Goal: Check status: Check status

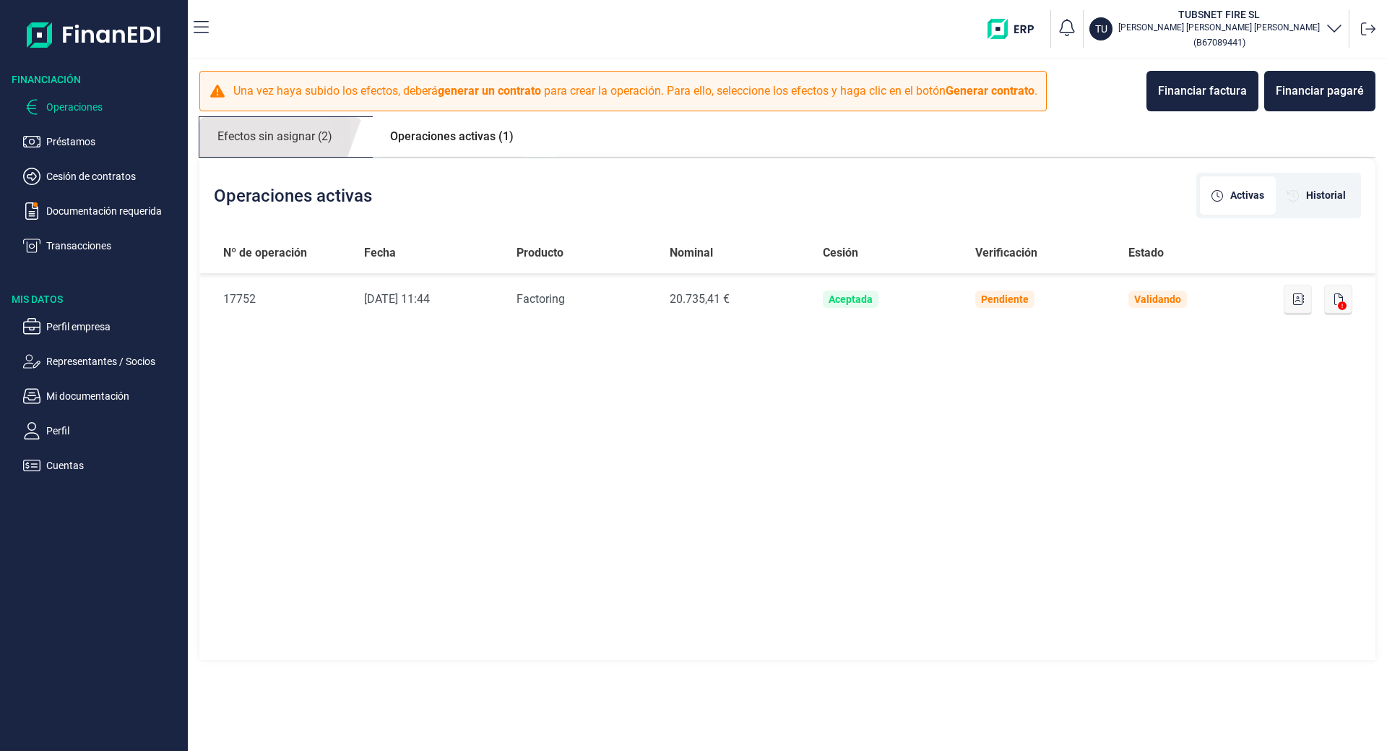
click at [298, 138] on link "Efectos sin asignar (2)" at bounding box center [274, 137] width 151 height 40
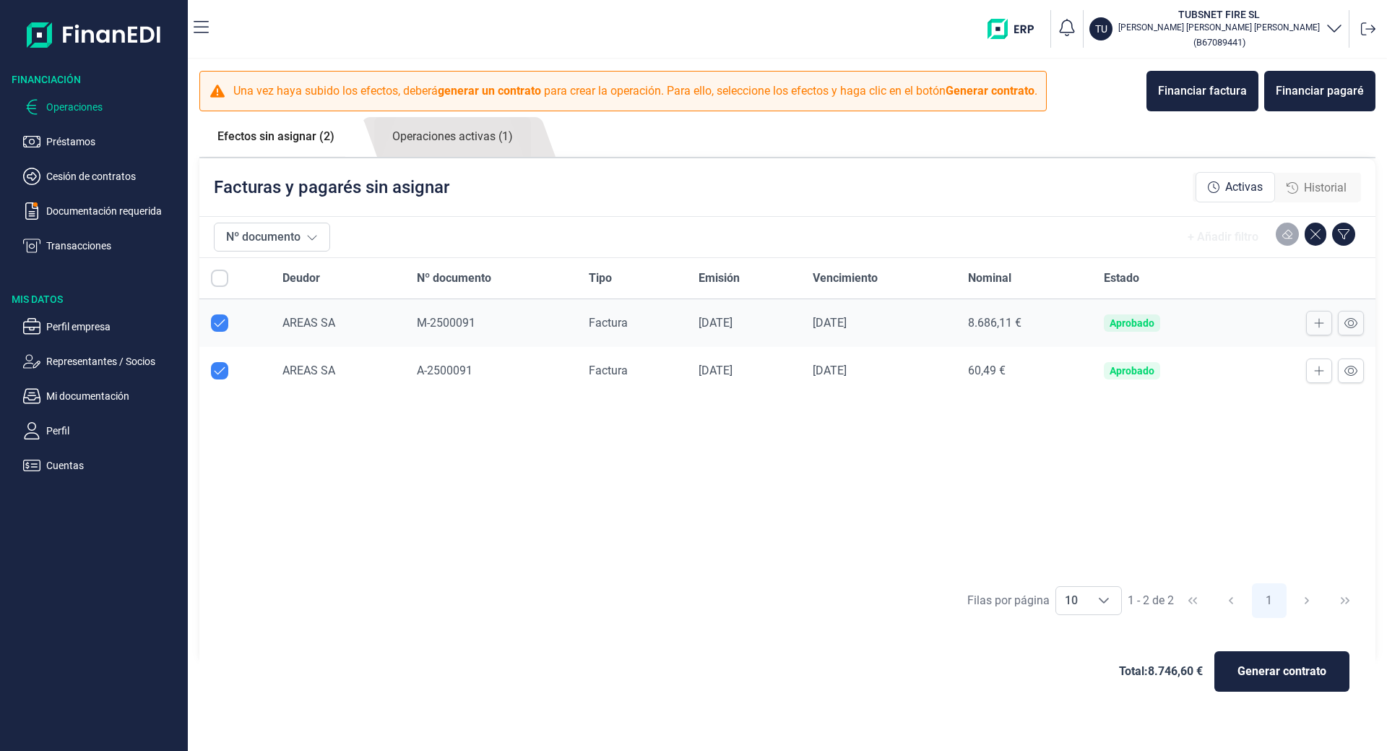
checkbox input "true"
click at [69, 251] on p "Transacciones" at bounding box center [114, 245] width 136 height 17
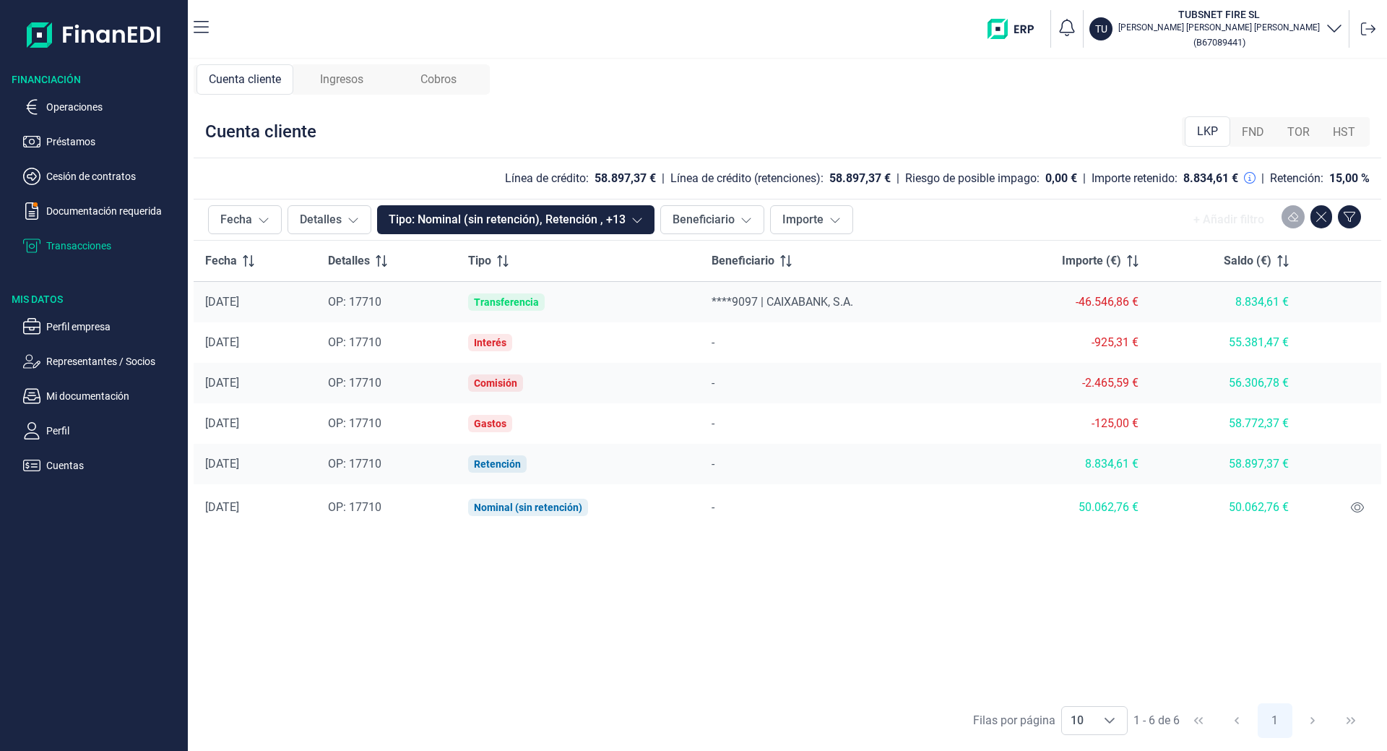
click at [325, 65] on div "Ingresos" at bounding box center [341, 79] width 97 height 30
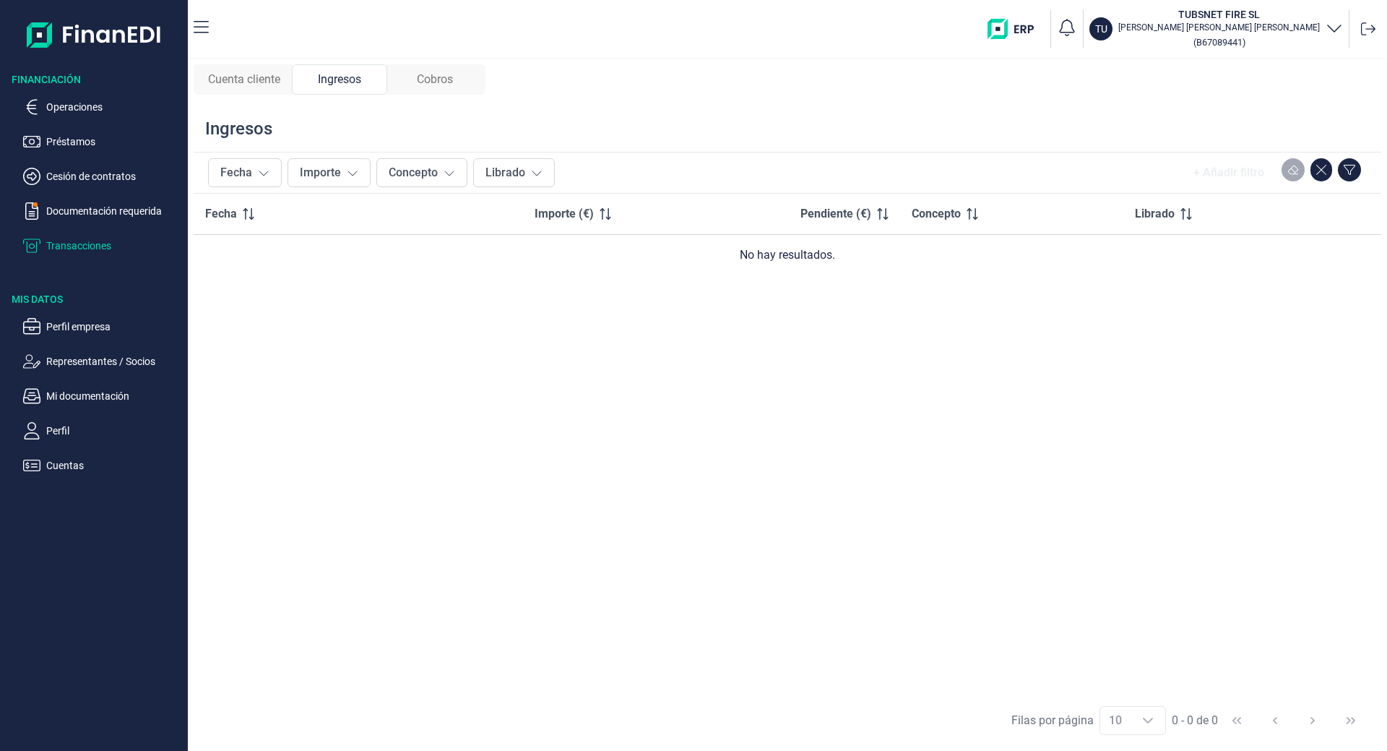
click at [434, 78] on span "Cobros" at bounding box center [435, 79] width 36 height 17
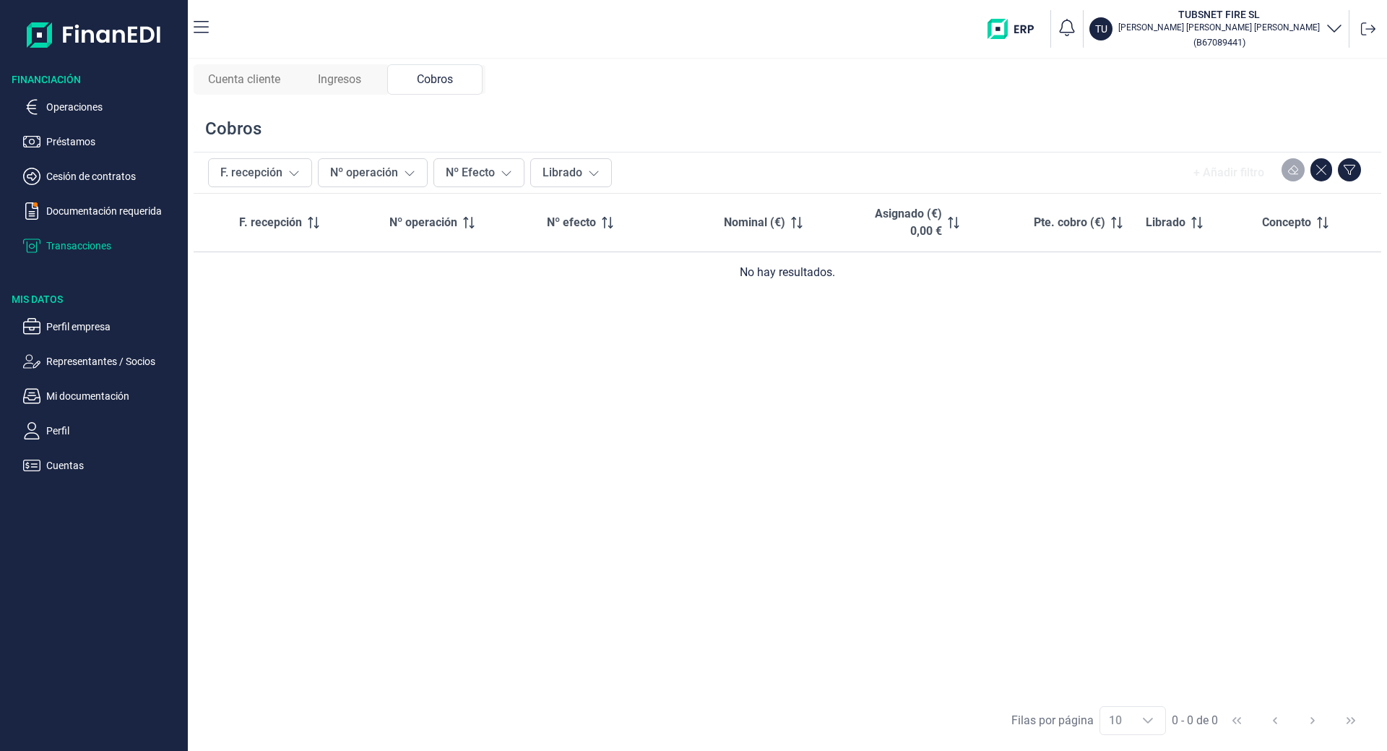
click at [287, 93] on div "Cuenta cliente" at bounding box center [244, 79] width 95 height 30
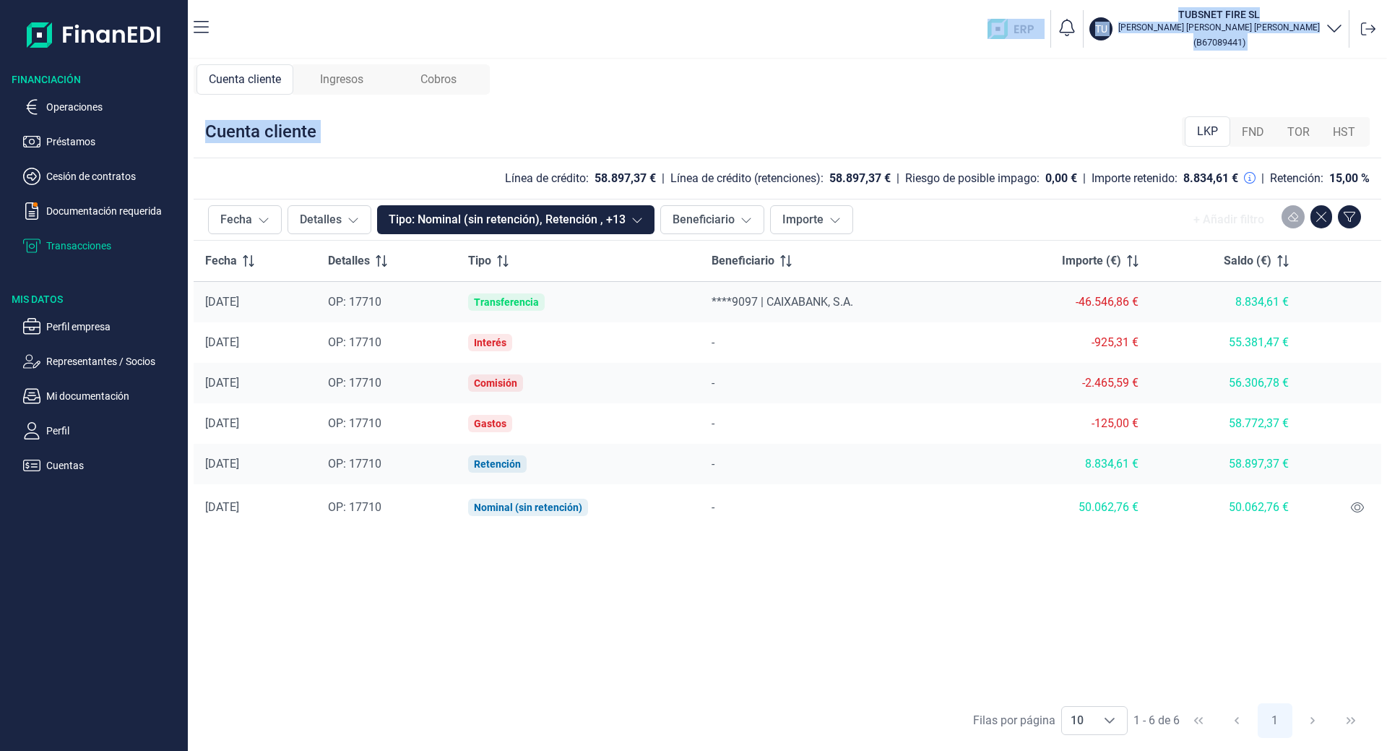
drag, startPoint x: 230, startPoint y: 23, endPoint x: 1207, endPoint y: 93, distance: 979.4
click at [1197, 95] on div "TU TUBSNET FIRE SL [PERSON_NAME] ( B67089441 ) Cuenta cliente Ingresos Cobros C…" at bounding box center [787, 375] width 1199 height 751
click at [1281, 81] on div "Cuenta cliente Ingresos Cobros Cuenta cliente LKP FND TOR HST Línea de crédito:…" at bounding box center [787, 404] width 1199 height 691
drag, startPoint x: 232, startPoint y: 19, endPoint x: 743, endPoint y: 116, distance: 519.9
click at [741, 117] on div "TU TUBSNET FIRE SL [PERSON_NAME] ( B67089441 ) Cuenta cliente Ingresos Cobros C…" at bounding box center [787, 375] width 1199 height 751
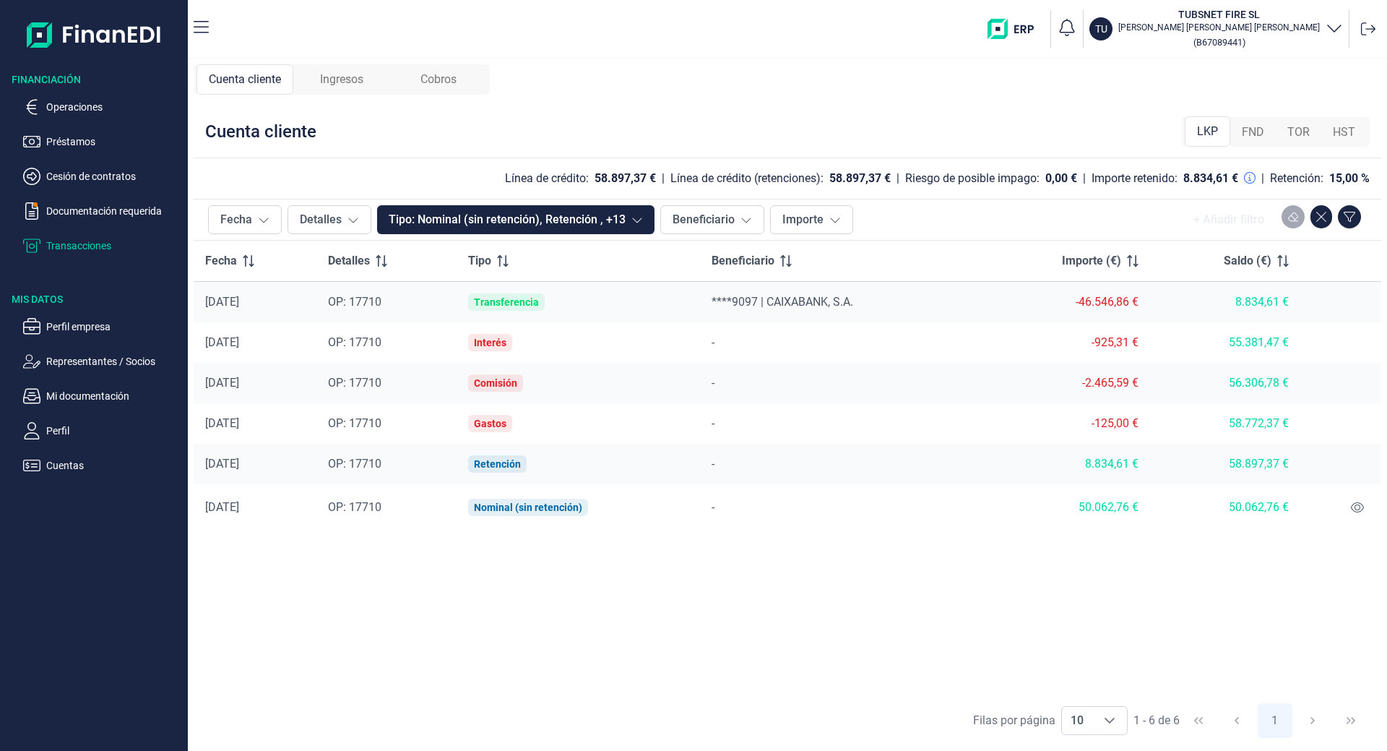
click at [751, 105] on div "Cuenta cliente Ingresos Cobros Cuenta cliente LKP FND TOR HST Línea de crédito:…" at bounding box center [787, 404] width 1199 height 691
click at [59, 103] on p "Operaciones" at bounding box center [114, 106] width 136 height 17
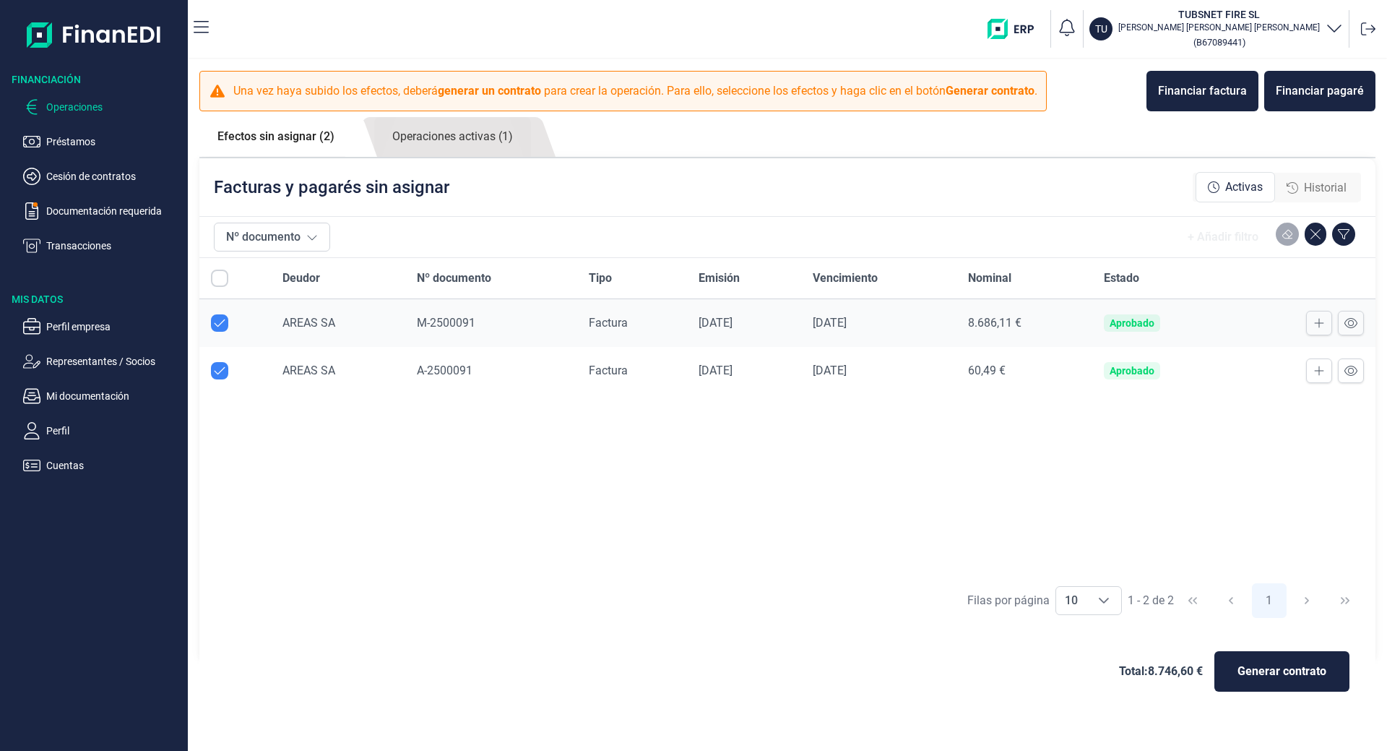
checkbox input "true"
click at [455, 137] on link "Operaciones activas (1)" at bounding box center [452, 137] width 157 height 40
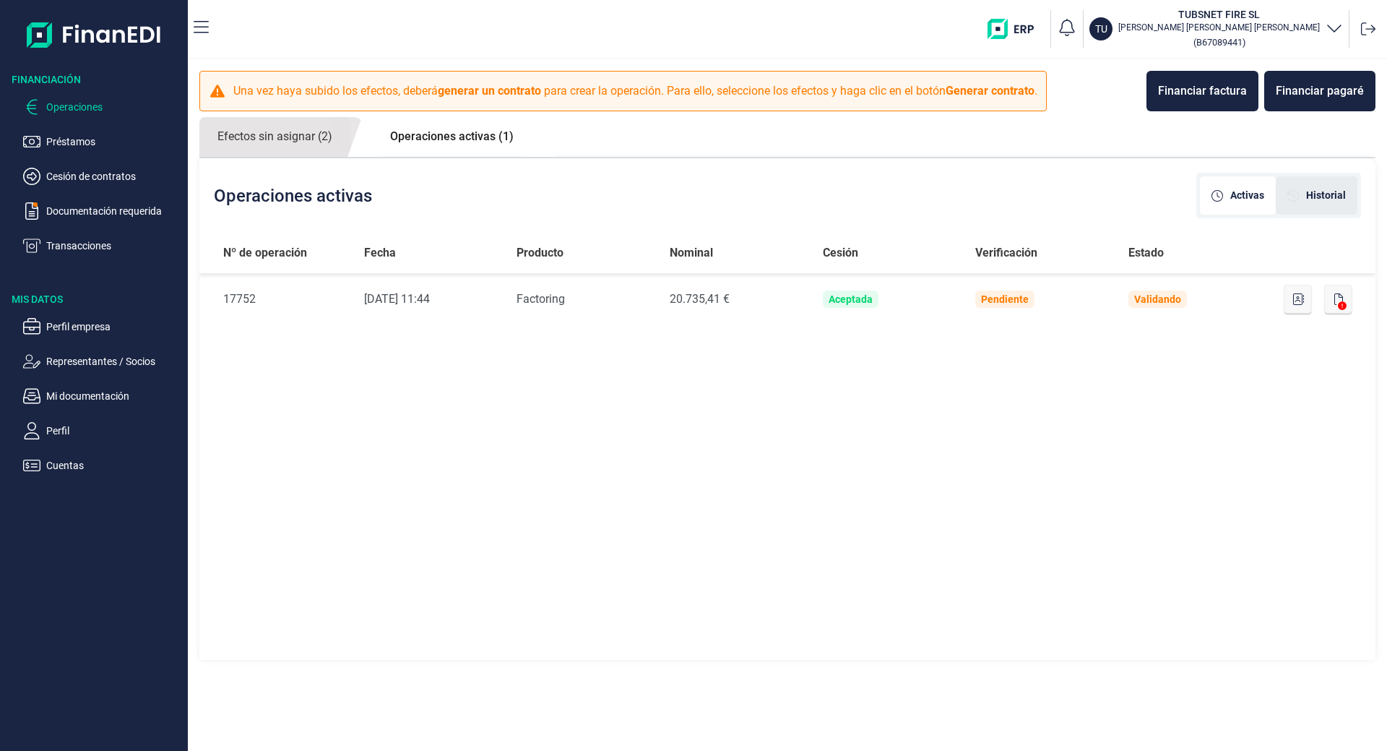
click at [1317, 198] on span "Historial" at bounding box center [1326, 195] width 40 height 15
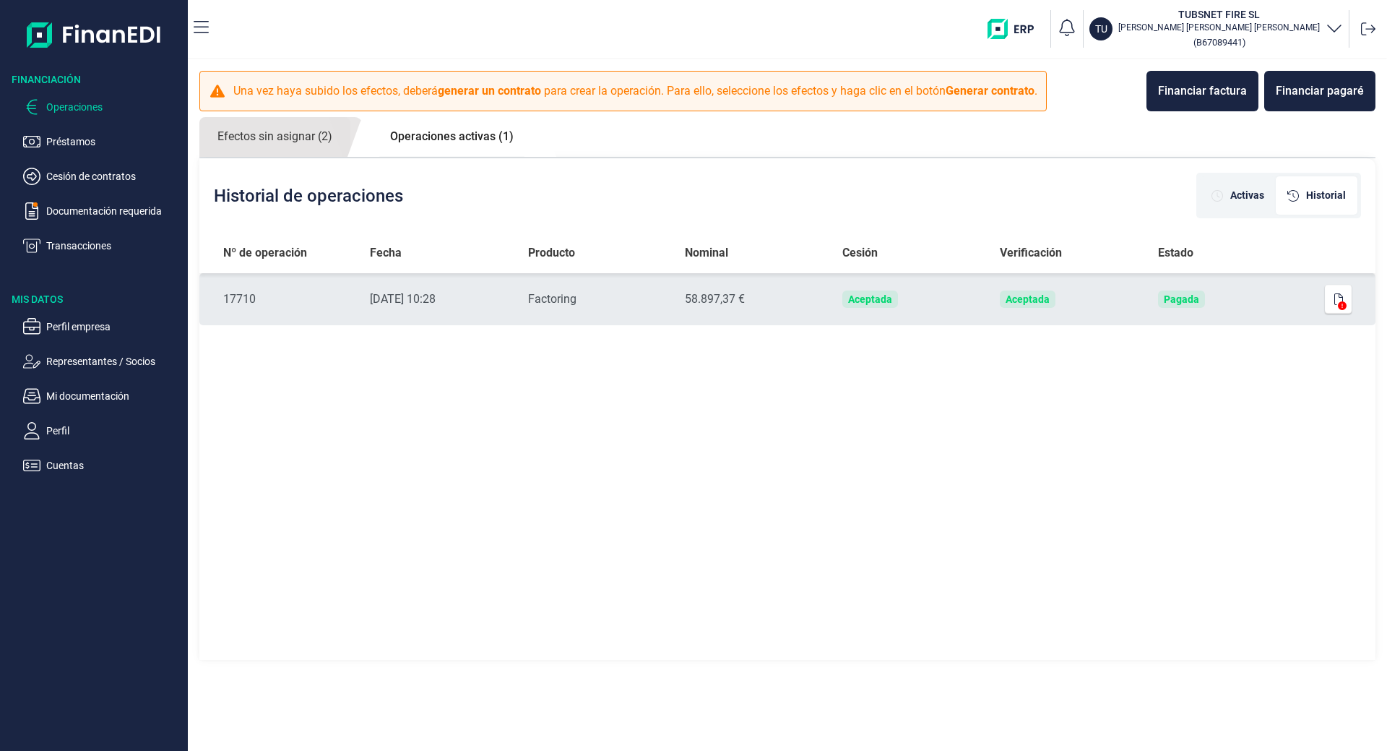
click at [863, 303] on div "Aceptada" at bounding box center [870, 299] width 44 height 12
click at [1324, 309] on div at bounding box center [1333, 299] width 37 height 29
drag, startPoint x: 1071, startPoint y: 291, endPoint x: 991, endPoint y: 299, distance: 80.6
click at [1066, 291] on td "Aceptada" at bounding box center [1067, 299] width 158 height 52
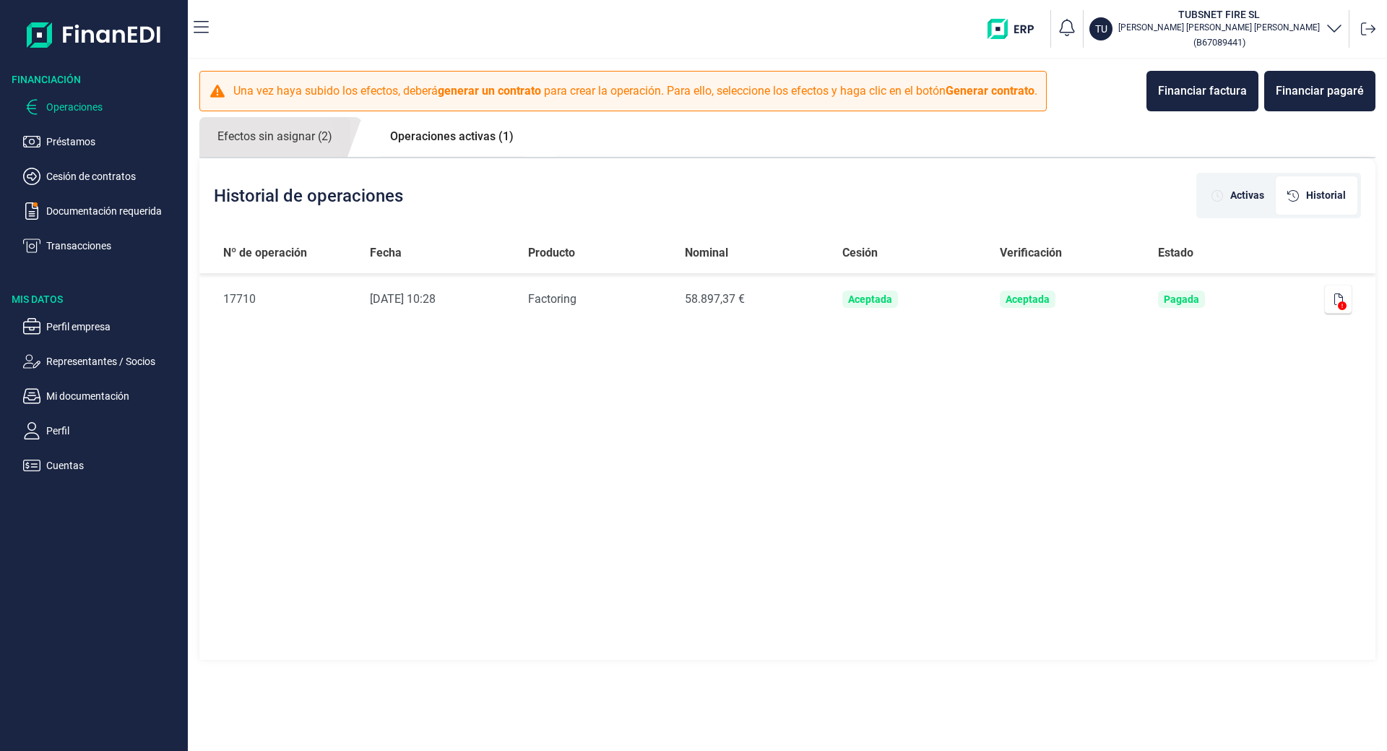
click at [1340, 337] on div "Historial de operaciones Activas Historial Nº de operación Fecha Producto Nomin…" at bounding box center [787, 408] width 1176 height 501
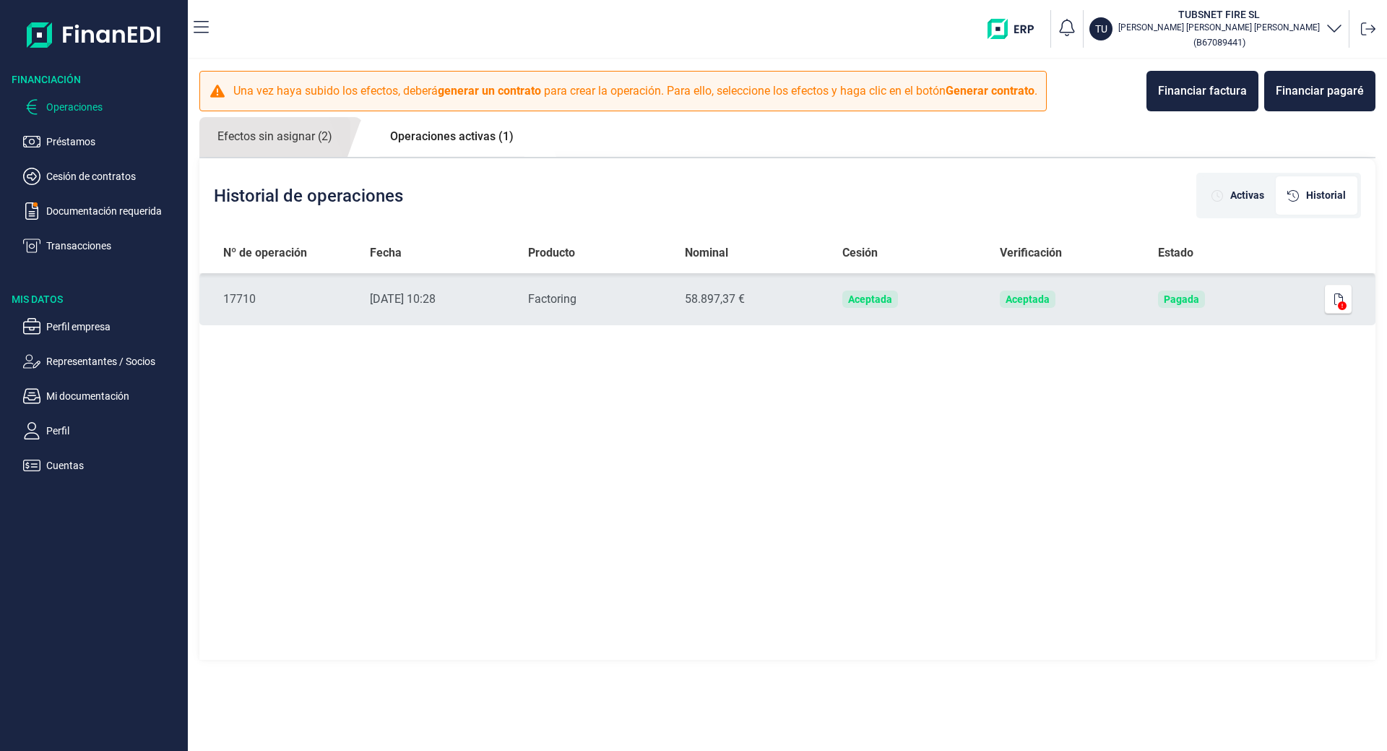
click at [1338, 303] on icon at bounding box center [1342, 305] width 9 height 9
click at [1336, 298] on icon "button" at bounding box center [1339, 299] width 9 height 12
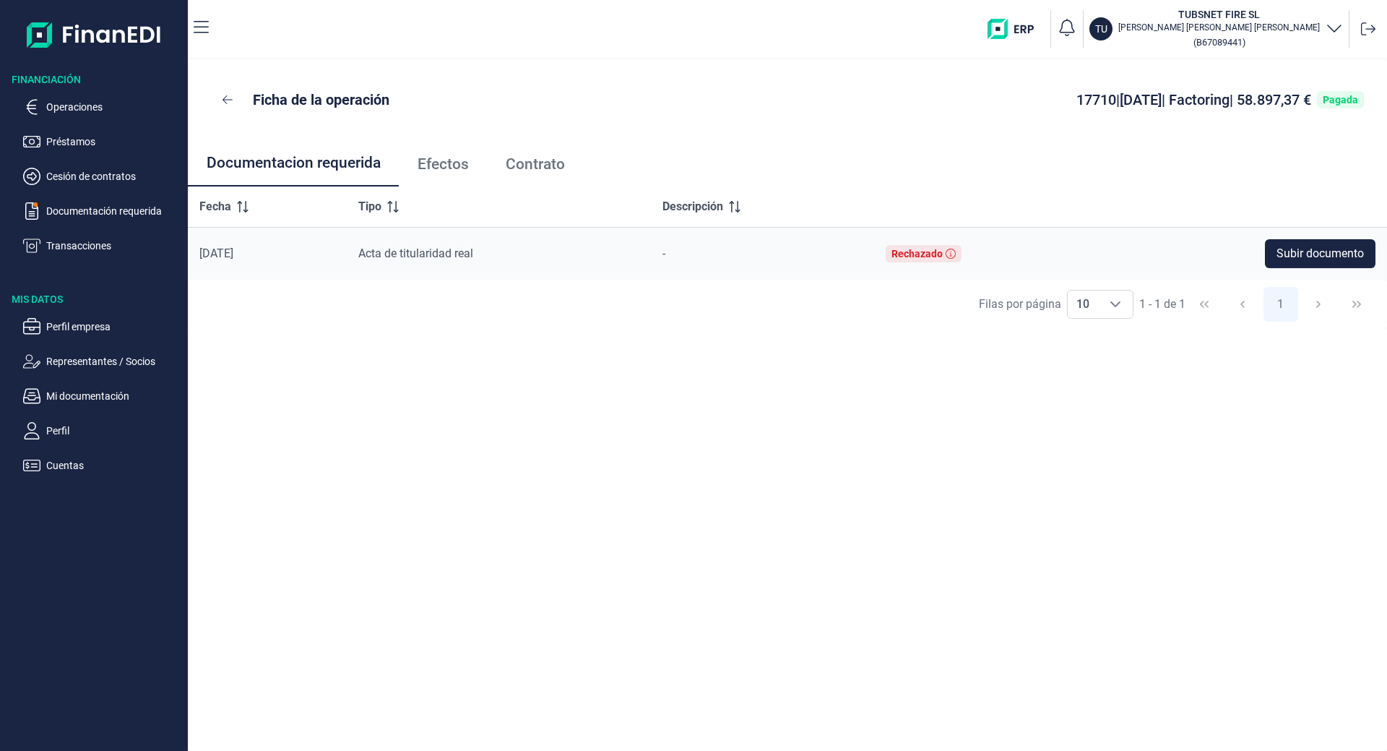
click at [440, 164] on span "Efectos" at bounding box center [443, 164] width 51 height 15
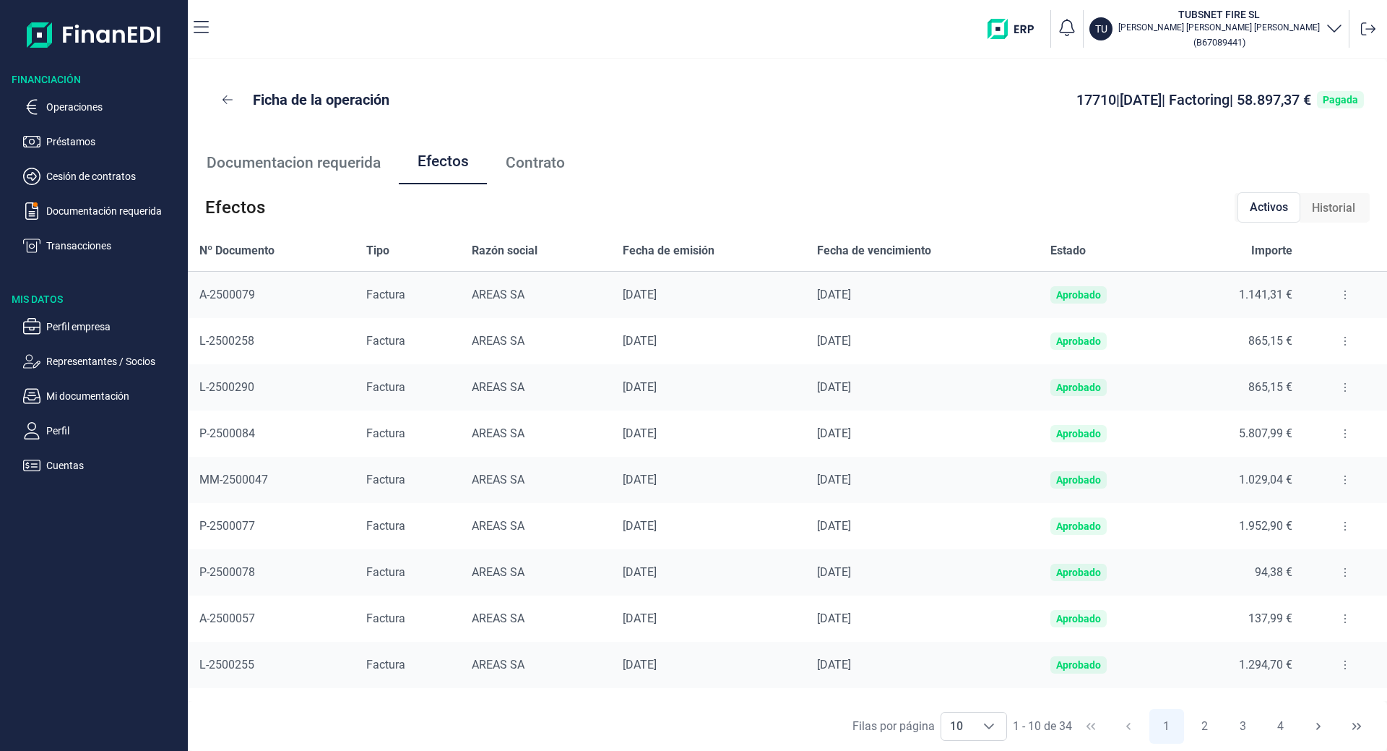
click at [517, 160] on span "Contrato" at bounding box center [535, 162] width 59 height 15
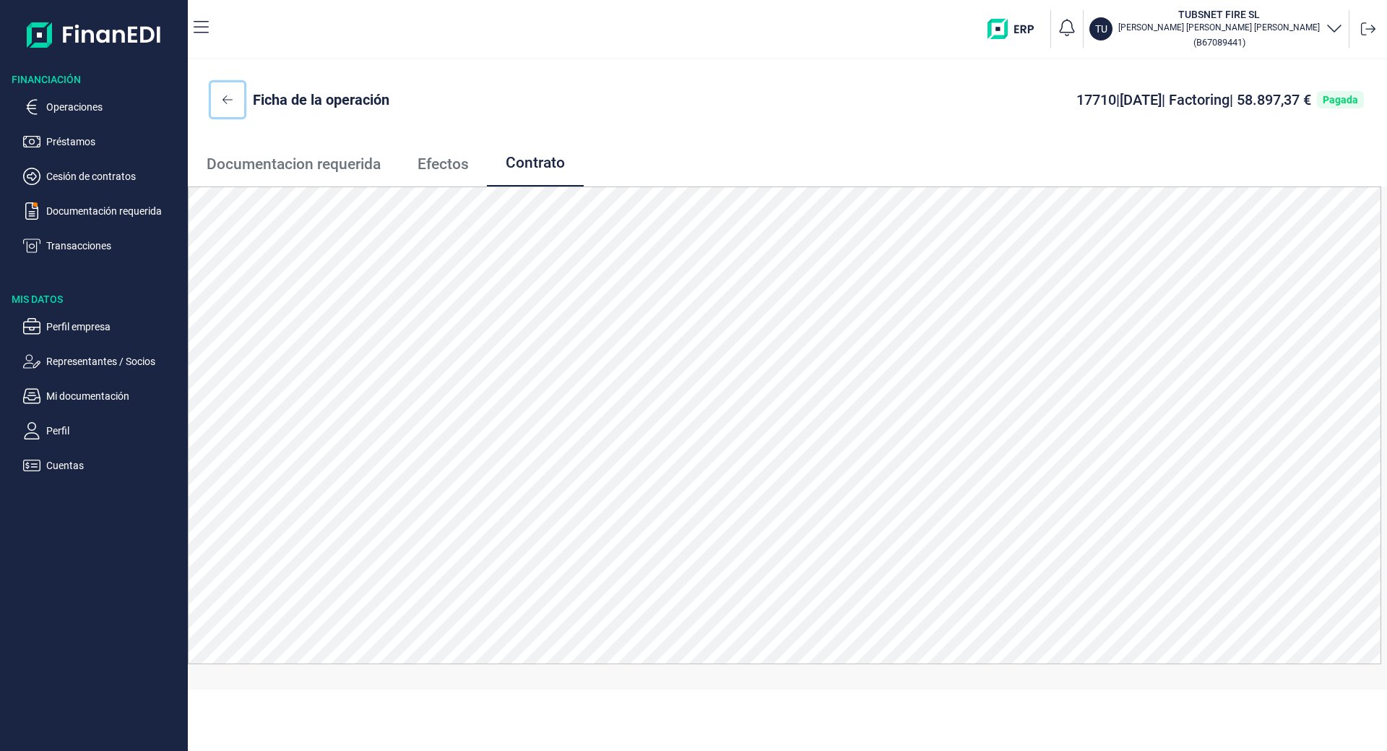
click at [218, 103] on button at bounding box center [227, 99] width 33 height 35
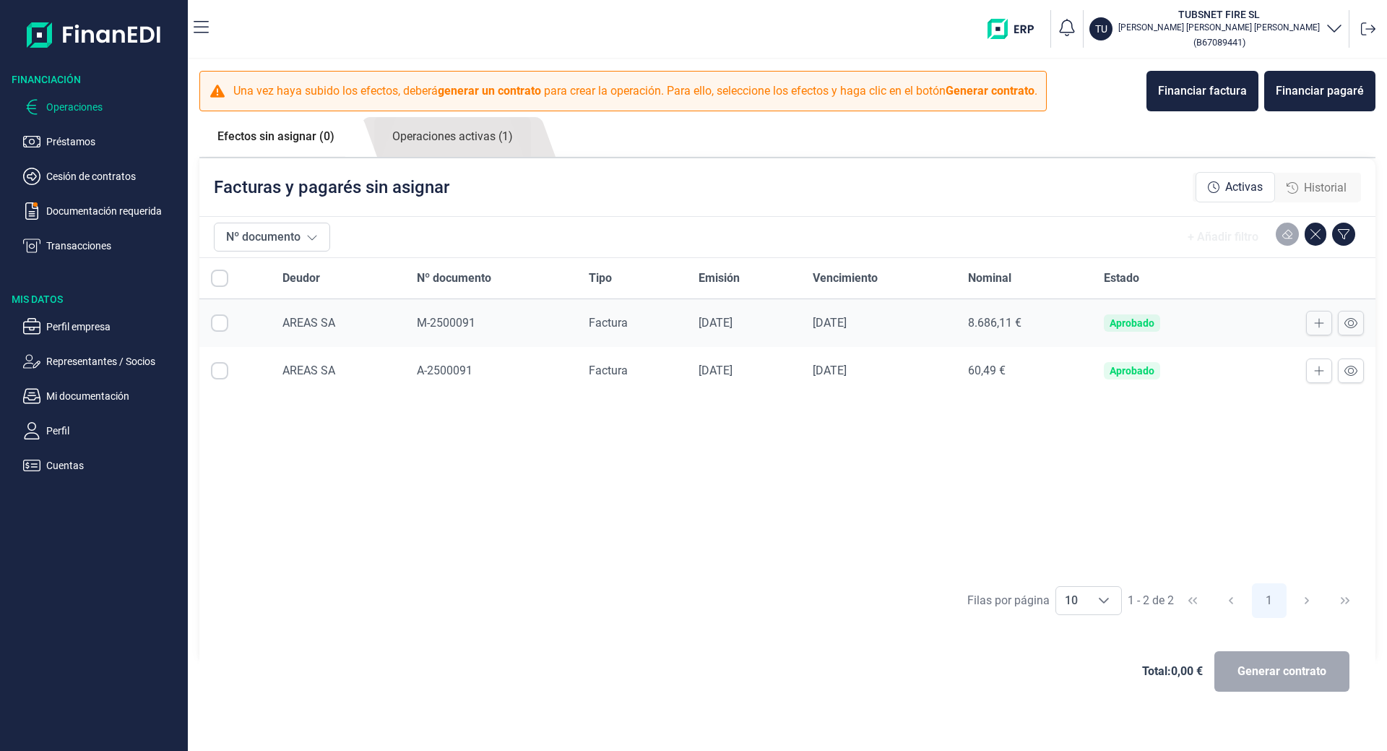
checkbox input "true"
click at [621, 500] on div "Deudor Nº documento Tipo Emisión Vencimiento Nominal Estado AREAS SA M-2500091 …" at bounding box center [787, 416] width 1176 height 317
click at [496, 145] on link "Operaciones activas (1)" at bounding box center [452, 137] width 157 height 40
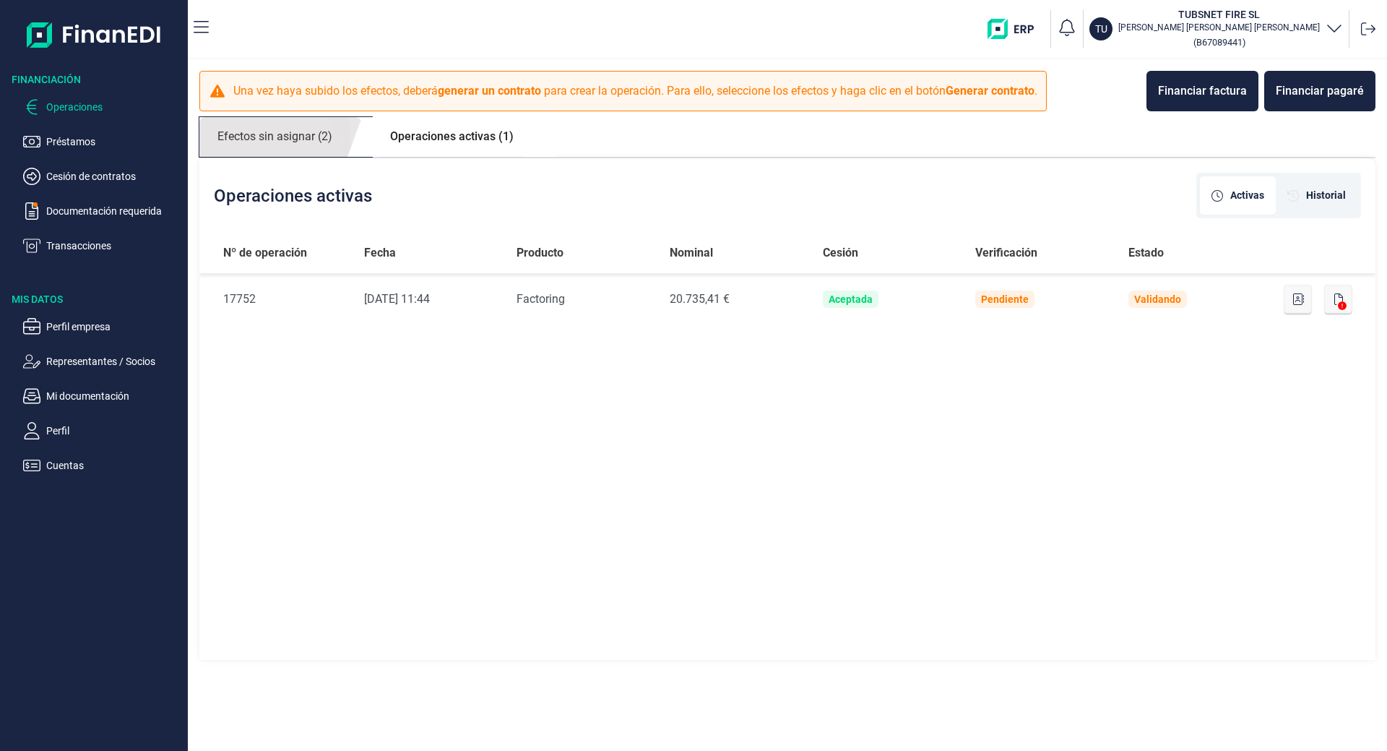
click at [293, 143] on link "Efectos sin asignar (2)" at bounding box center [274, 137] width 151 height 40
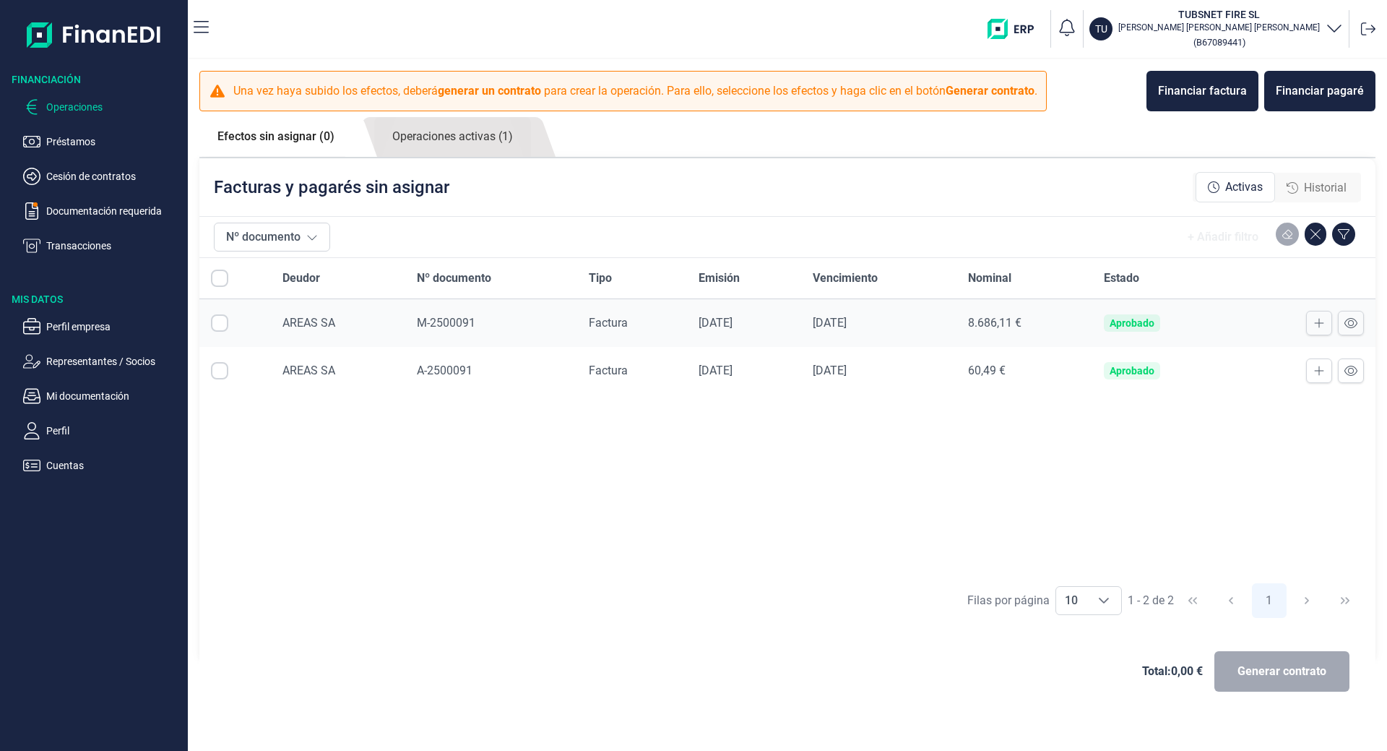
checkbox input "true"
click at [496, 134] on link "Operaciones activas (1)" at bounding box center [452, 137] width 157 height 40
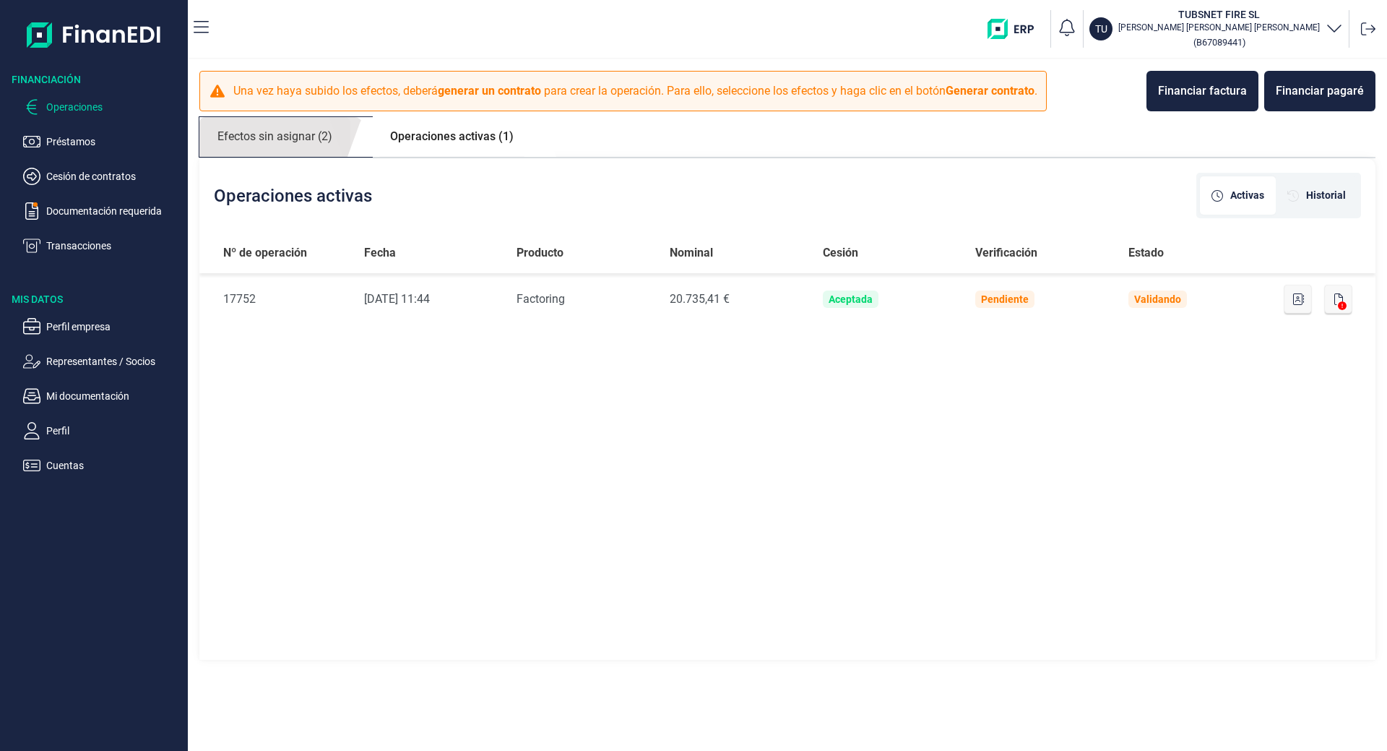
click at [319, 147] on link "Efectos sin asignar (2)" at bounding box center [274, 137] width 151 height 40
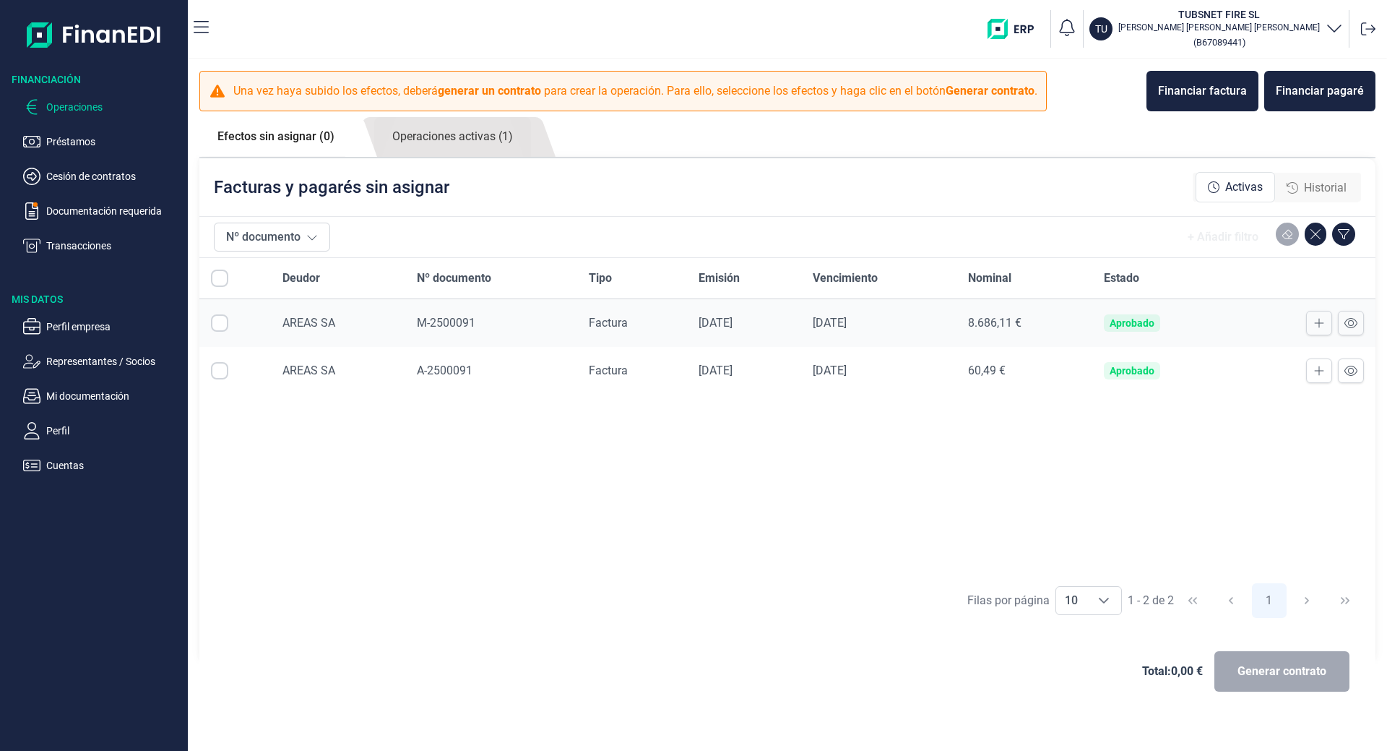
checkbox input "true"
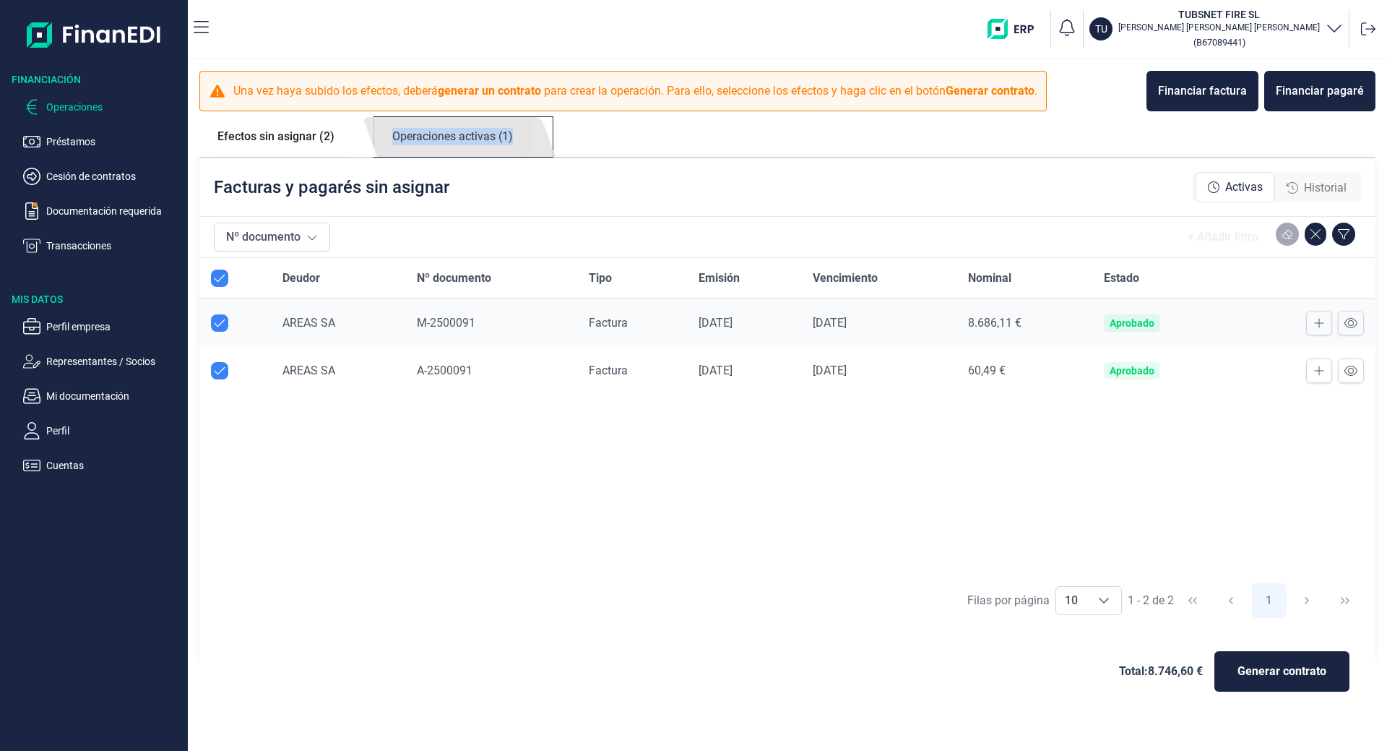
click at [515, 136] on link "Operaciones activas (1)" at bounding box center [452, 137] width 157 height 40
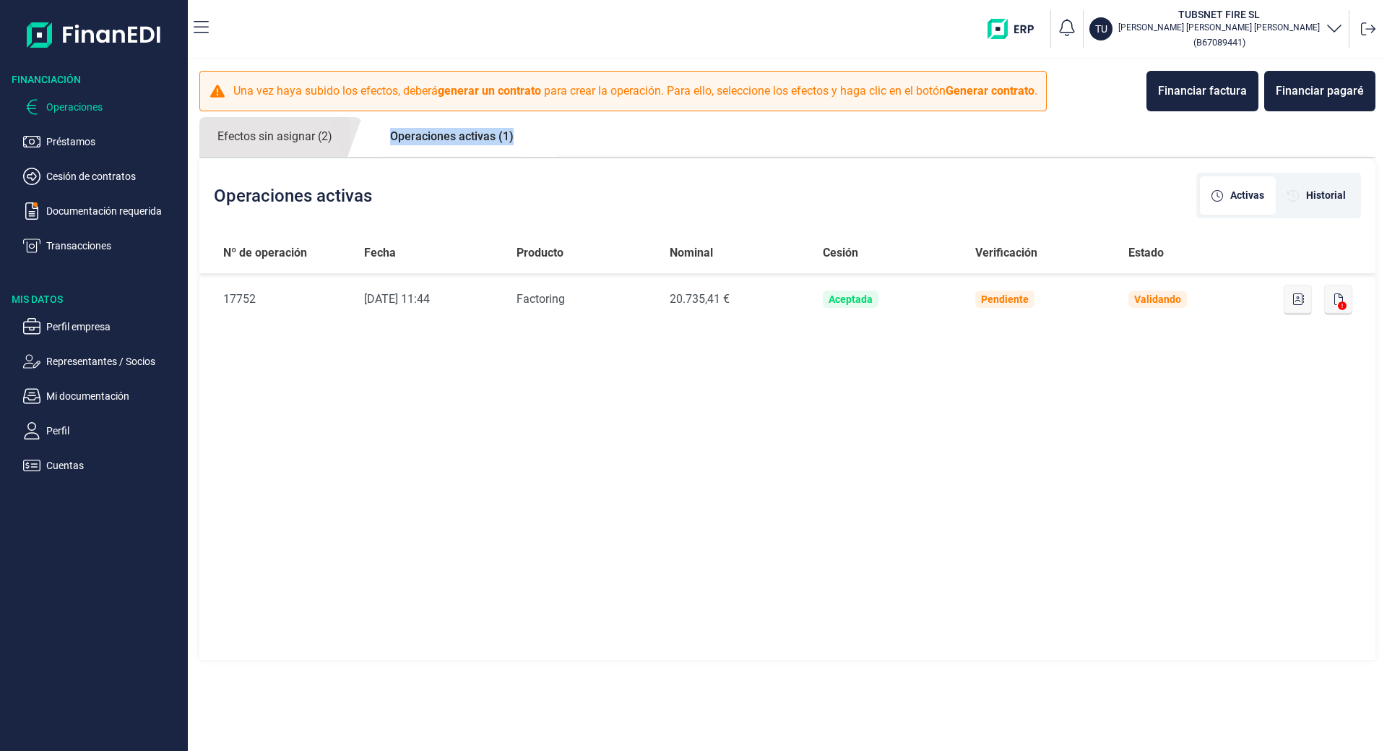
click at [59, 99] on p "Operaciones" at bounding box center [114, 106] width 136 height 17
